Goal: Download file/media

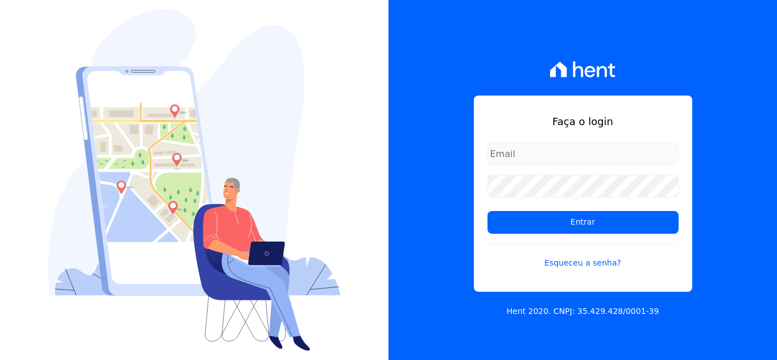
type input "cabralempreendimentoscomercial@gmail.com"
drag, startPoint x: 521, startPoint y: 164, endPoint x: 527, endPoint y: 169, distance: 8.1
click at [522, 164] on input "cabralempreendimentoscomercial@gmail.com" at bounding box center [583, 154] width 191 height 23
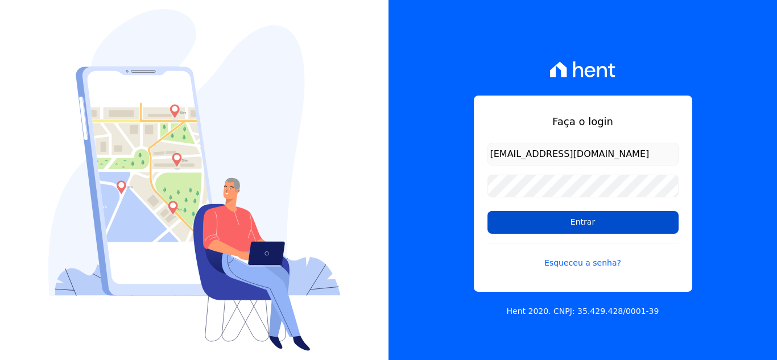
click at [520, 222] on input "Entrar" at bounding box center [583, 222] width 191 height 23
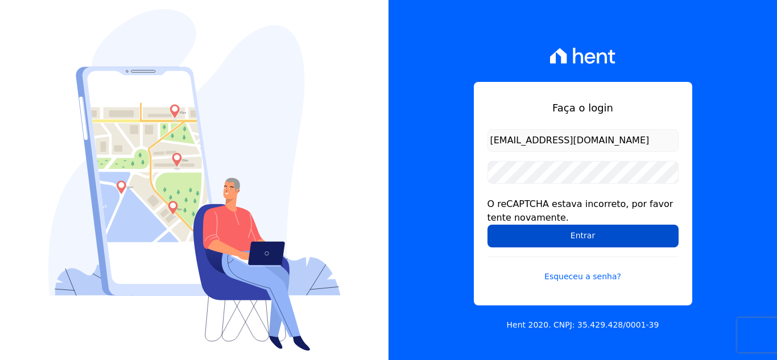
click at [569, 236] on input "Entrar" at bounding box center [583, 236] width 191 height 23
click at [576, 241] on input "Entrar" at bounding box center [583, 236] width 191 height 23
click at [562, 230] on input "Entrar" at bounding box center [583, 236] width 191 height 23
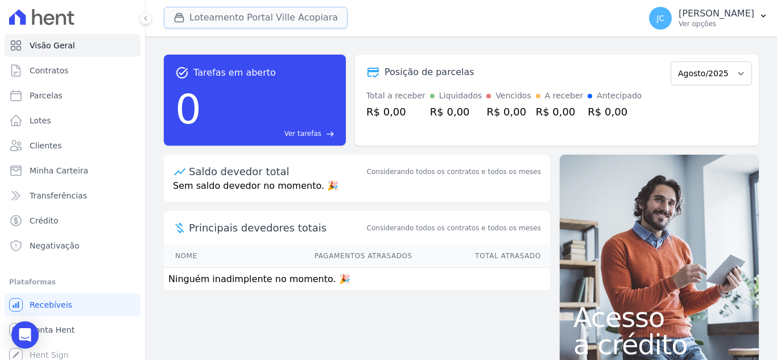
click at [328, 14] on button "Loteamento Portal Ville Acopiara" at bounding box center [256, 18] width 184 height 22
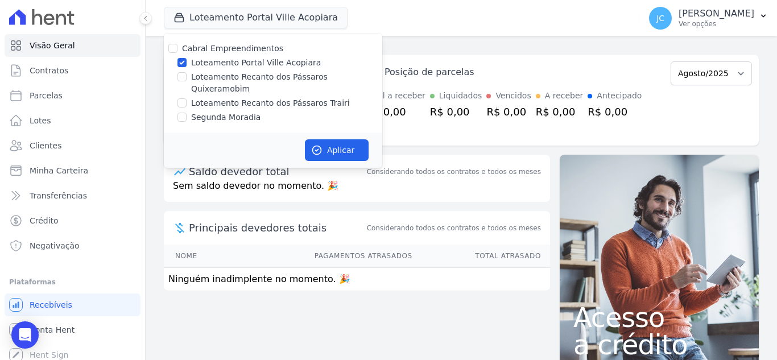
drag, startPoint x: 214, startPoint y: 60, endPoint x: 210, endPoint y: 76, distance: 15.7
click at [214, 60] on label "Loteamento Portal Ville Acopiara" at bounding box center [256, 63] width 130 height 12
click at [210, 76] on label "Loteamento Recanto dos Pássaros Quixeramobim" at bounding box center [286, 83] width 191 height 24
click at [187, 76] on input "Loteamento Recanto dos Pássaros Quixeramobim" at bounding box center [181, 76] width 9 height 9
checkbox input "true"
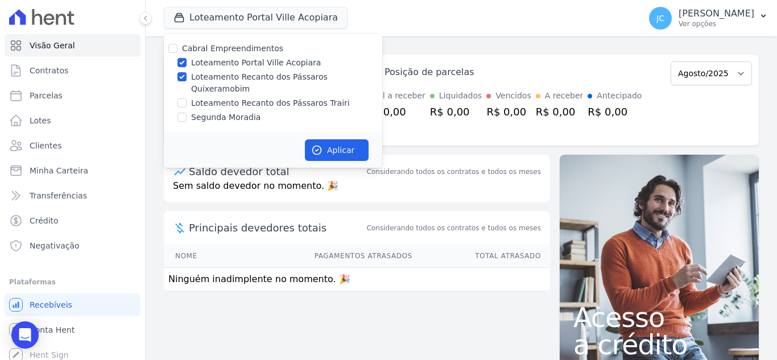
click at [244, 63] on label "Loteamento Portal Ville Acopiara" at bounding box center [256, 63] width 130 height 12
click at [187, 63] on input "Loteamento Portal Ville Acopiara" at bounding box center [181, 62] width 9 height 9
checkbox input "false"
drag, startPoint x: 342, startPoint y: 147, endPoint x: 642, endPoint y: 101, distance: 303.3
click at [341, 147] on button "Aplicar" at bounding box center [337, 150] width 64 height 22
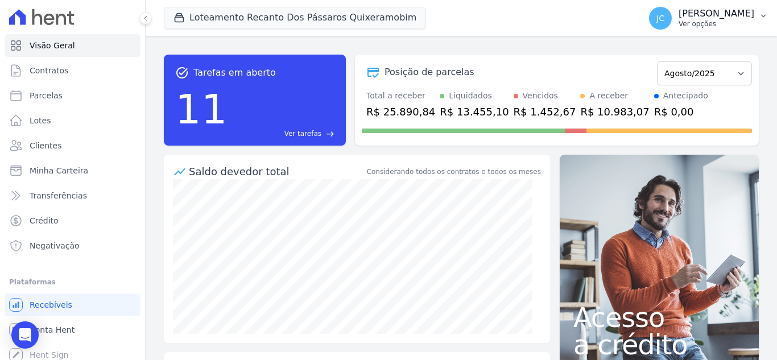
click at [691, 24] on p "Ver opções" at bounding box center [717, 23] width 76 height 9
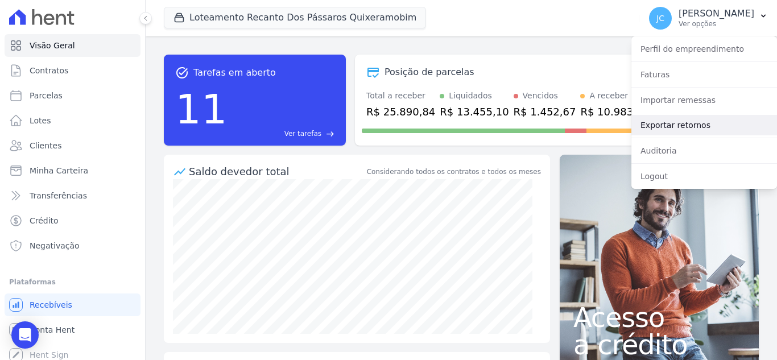
click at [679, 125] on link "Exportar retornos" at bounding box center [704, 125] width 146 height 20
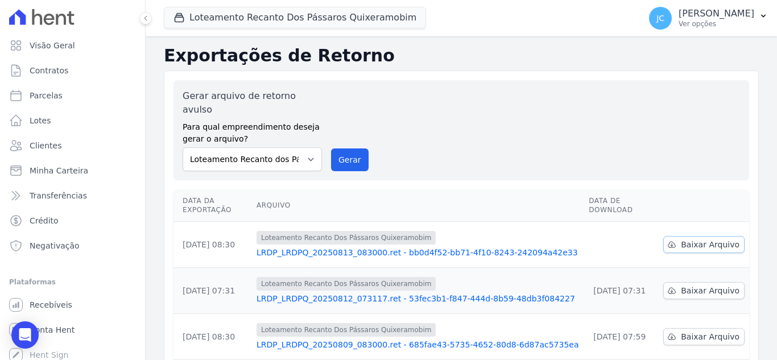
click at [681, 239] on span "Baixar Arquivo" at bounding box center [710, 244] width 59 height 11
click at [323, 27] on button "Loteamento Recanto Dos Pássaros Quixeramobim" at bounding box center [295, 18] width 262 height 22
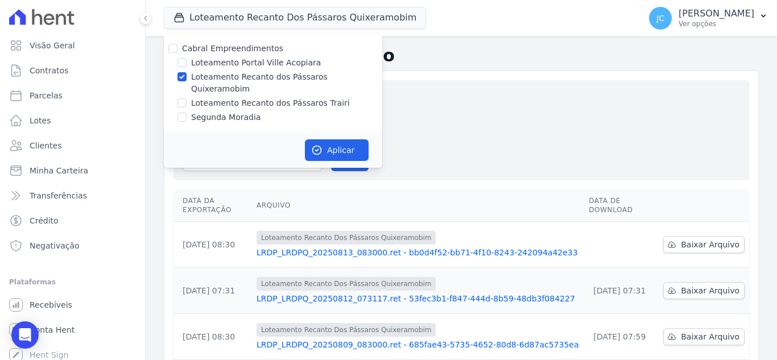
click at [253, 79] on label "Loteamento Recanto dos Pássaros Quixeramobim" at bounding box center [286, 83] width 191 height 24
click at [187, 79] on input "Loteamento Recanto dos Pássaros Quixeramobim" at bounding box center [181, 76] width 9 height 9
checkbox input "false"
click at [236, 97] on label "Loteamento Recanto dos Pássaros Trairi" at bounding box center [270, 103] width 159 height 12
click at [187, 98] on input "Loteamento Recanto dos Pássaros Trairi" at bounding box center [181, 102] width 9 height 9
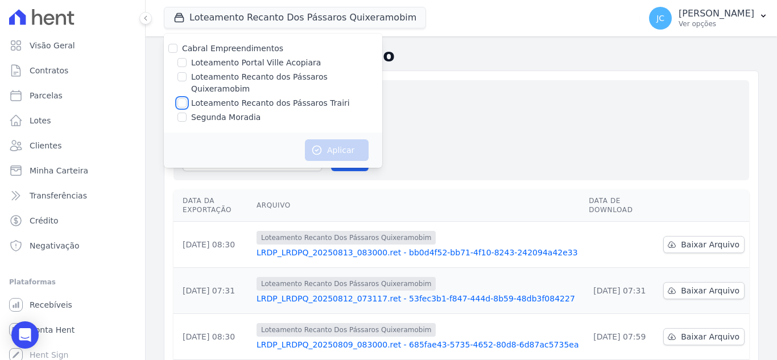
checkbox input "true"
click at [335, 139] on button "Aplicar" at bounding box center [337, 150] width 64 height 22
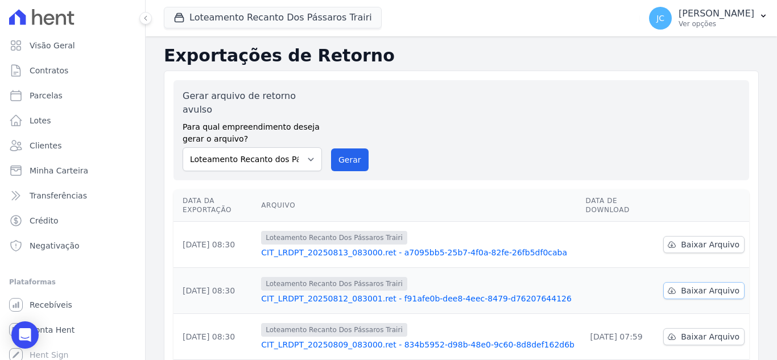
click at [700, 285] on span "Baixar Arquivo" at bounding box center [710, 290] width 59 height 11
click at [703, 239] on span "Baixar Arquivo" at bounding box center [710, 244] width 59 height 11
click at [245, 9] on button "Loteamento Recanto Dos Pássaros Trairi" at bounding box center [273, 18] width 218 height 22
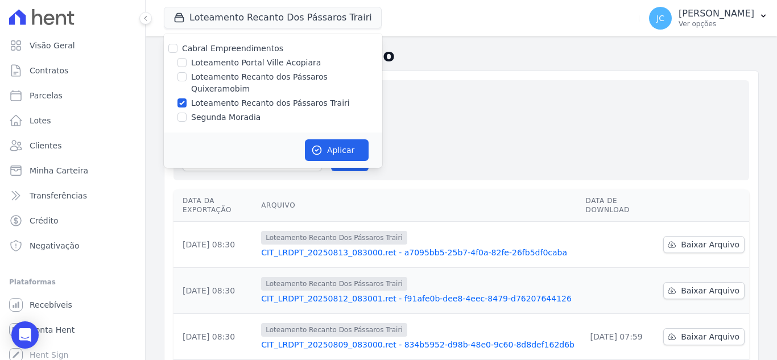
click at [210, 97] on label "Loteamento Recanto dos Pássaros Trairi" at bounding box center [270, 103] width 159 height 12
click at [187, 98] on input "Loteamento Recanto dos Pássaros Trairi" at bounding box center [181, 102] width 9 height 9
checkbox input "false"
drag, startPoint x: 201, startPoint y: 103, endPoint x: 407, endPoint y: 137, distance: 208.8
click at [202, 112] on label "Segunda Moradia" at bounding box center [225, 118] width 69 height 12
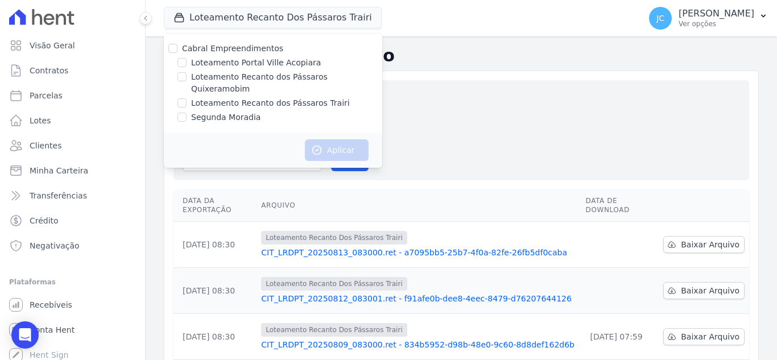
click at [241, 112] on label "Segunda Moradia" at bounding box center [225, 118] width 69 height 12
click at [187, 113] on input "Segunda Moradia" at bounding box center [181, 117] width 9 height 9
checkbox input "true"
drag, startPoint x: 355, startPoint y: 138, endPoint x: 432, endPoint y: 122, distance: 79.0
click at [354, 139] on button "Aplicar" at bounding box center [337, 150] width 64 height 22
